Goal: Task Accomplishment & Management: Use online tool/utility

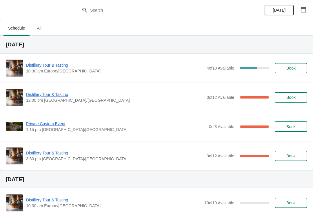
click at [52, 64] on span "Distillery Tour & Tasting" at bounding box center [114, 65] width 177 height 6
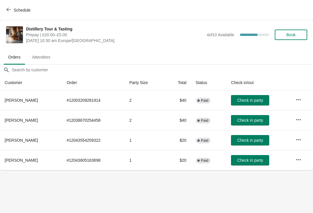
click at [243, 118] on span "Check in party" at bounding box center [250, 120] width 26 height 5
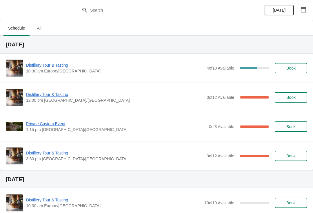
click at [60, 64] on span "Distillery Tour & Tasting" at bounding box center [114, 65] width 177 height 6
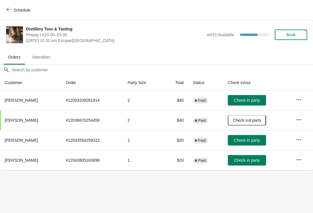
click at [258, 97] on button "Check in party" at bounding box center [247, 100] width 38 height 10
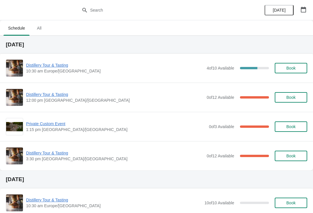
click at [64, 63] on span "Distillery Tour & Tasting" at bounding box center [114, 65] width 177 height 6
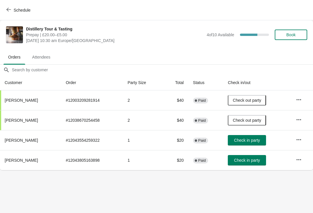
click at [255, 159] on span "Check in party" at bounding box center [247, 160] width 26 height 5
click at [251, 137] on button "Check in party" at bounding box center [247, 140] width 38 height 10
